Goal: Navigation & Orientation: Understand site structure

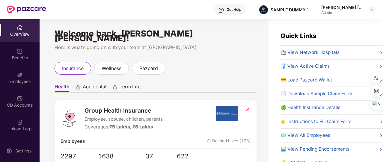
scroll to position [10, 0]
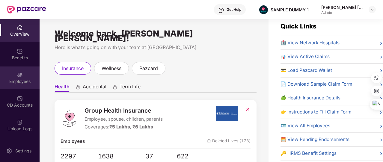
click at [30, 81] on div "Employees" at bounding box center [20, 82] width 40 height 6
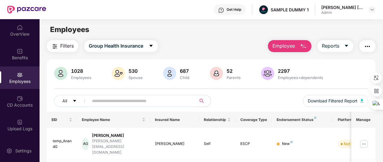
click at [288, 43] on span "Employee" at bounding box center [283, 45] width 22 height 7
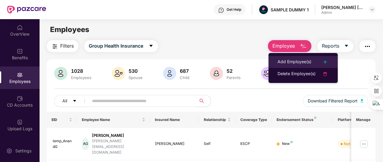
click at [294, 59] on div "Add Employee(s)" at bounding box center [294, 61] width 34 height 7
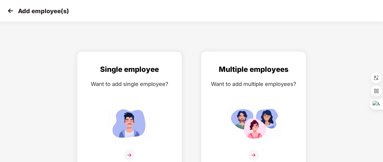
click at [259, 90] on div "Multiple employees Want to add multiple employees?" at bounding box center [253, 116] width 92 height 104
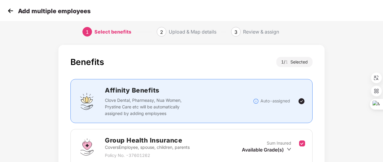
scroll to position [79, 0]
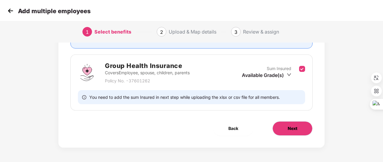
click at [297, 126] on span "Next" at bounding box center [293, 128] width 10 height 7
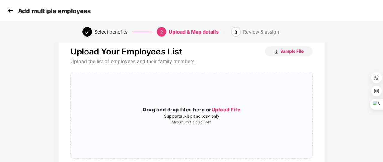
scroll to position [15, 0]
click at [10, 15] on img at bounding box center [10, 10] width 9 height 9
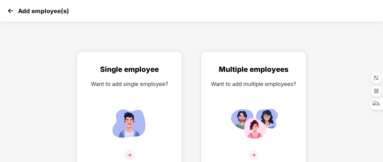
click at [10, 15] on img at bounding box center [10, 10] width 9 height 9
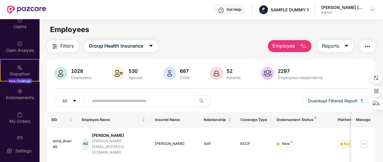
scroll to position [140, 0]
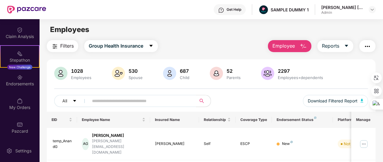
click at [25, 87] on div "Endorsements" at bounding box center [20, 80] width 40 height 22
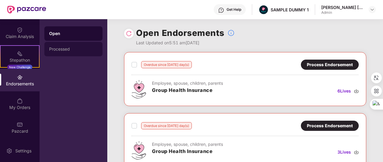
click at [81, 45] on div "Processed" at bounding box center [73, 49] width 58 height 14
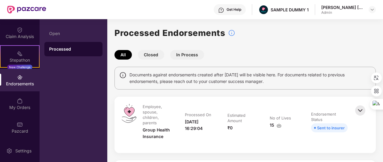
scroll to position [0, 0]
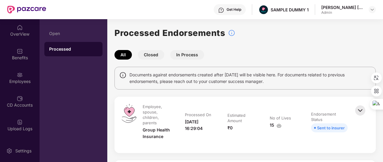
click at [21, 72] on img at bounding box center [20, 75] width 6 height 6
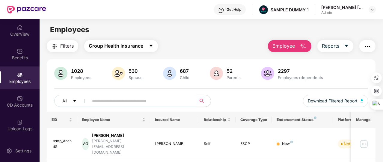
click at [153, 46] on icon "caret-down" at bounding box center [151, 45] width 5 height 5
click at [331, 45] on span "Reports" at bounding box center [330, 45] width 17 height 7
click at [370, 50] on button "button" at bounding box center [367, 46] width 16 height 12
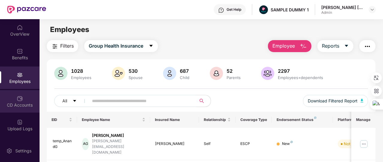
click at [18, 101] on img at bounding box center [20, 99] width 6 height 6
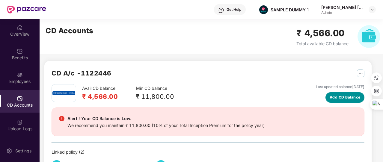
click at [342, 99] on span "Add CD Balance" at bounding box center [345, 98] width 31 height 6
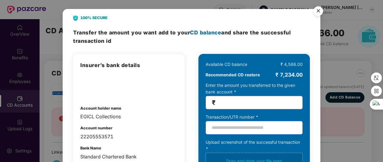
click at [328, 48] on div "100% SECURE Transfer the amount you want add to your CD balance and share the s…" at bounding box center [191, 81] width 383 height 162
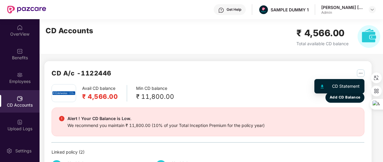
click at [362, 71] on img "button" at bounding box center [360, 73] width 7 height 7
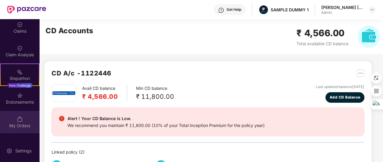
scroll to position [122, 0]
click at [25, 128] on div "My Orders" at bounding box center [20, 126] width 40 height 6
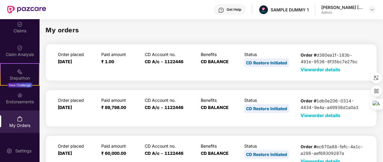
click at [326, 72] on span "View order details" at bounding box center [321, 70] width 40 height 6
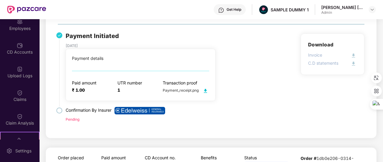
scroll to position [53, 0]
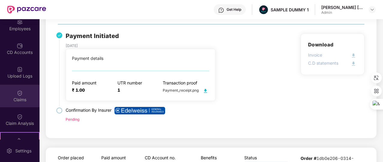
click at [34, 91] on div "Claims" at bounding box center [20, 96] width 40 height 22
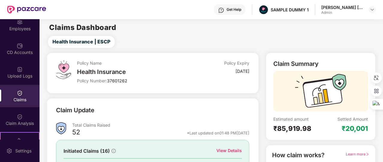
scroll to position [71, 0]
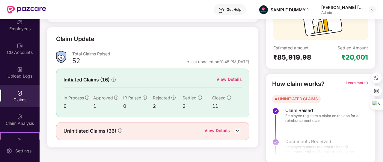
click at [224, 81] on div "View Details" at bounding box center [228, 79] width 25 height 7
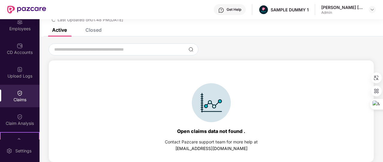
scroll to position [0, 0]
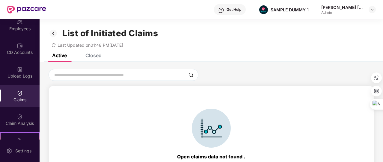
click at [96, 57] on div "Closed" at bounding box center [93, 55] width 16 height 6
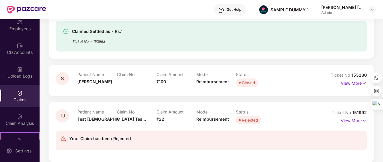
scroll to position [173, 0]
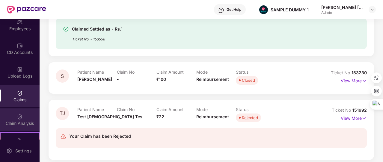
click at [12, 128] on div "Claim Analysis" at bounding box center [20, 119] width 40 height 22
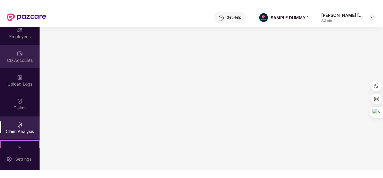
scroll to position [0, 0]
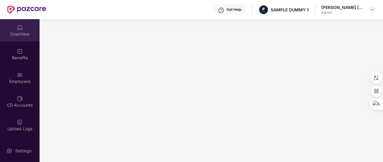
click at [22, 30] on div "OverView" at bounding box center [20, 30] width 40 height 22
